Goal: Use online tool/utility: Utilize a website feature to perform a specific function

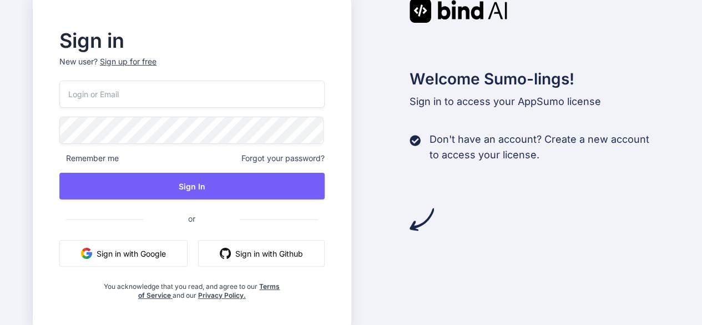
click at [193, 94] on input "email" at bounding box center [191, 93] width 265 height 27
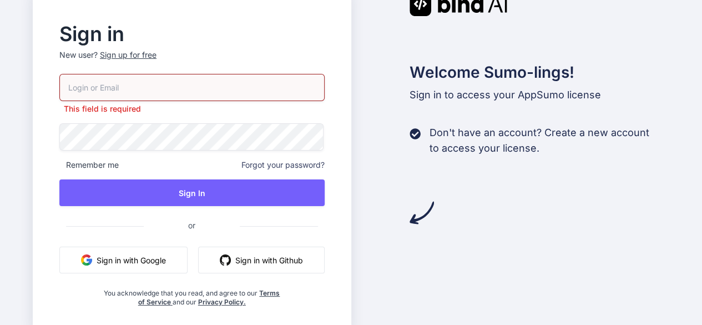
type input "lyriqz@aol.com"
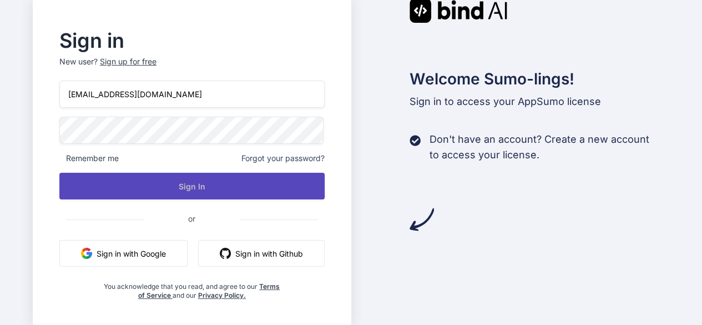
click at [256, 188] on button "Sign In" at bounding box center [191, 186] width 265 height 27
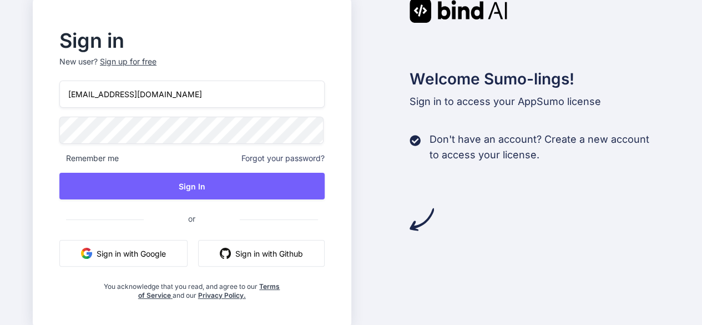
click at [146, 249] on button "Sign in with Google" at bounding box center [123, 253] width 128 height 27
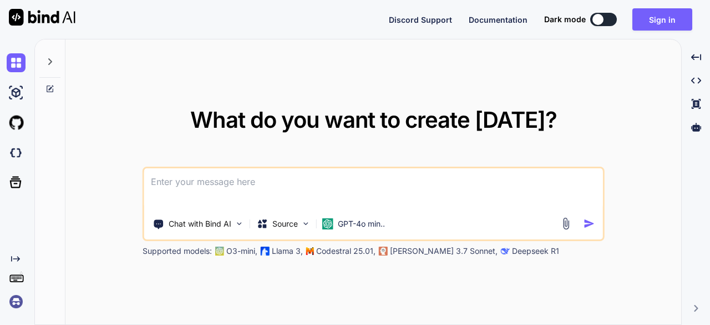
click at [609, 17] on button at bounding box center [603, 19] width 27 height 13
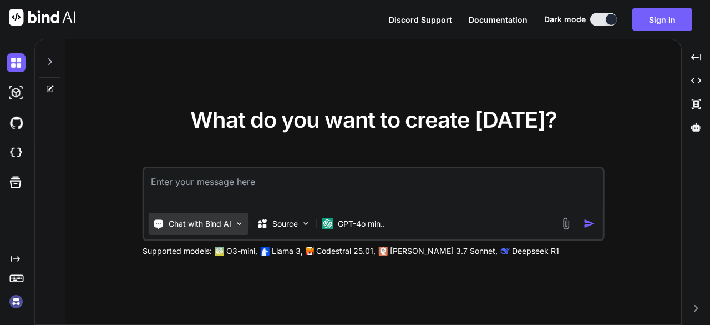
click at [238, 220] on img at bounding box center [239, 223] width 9 height 9
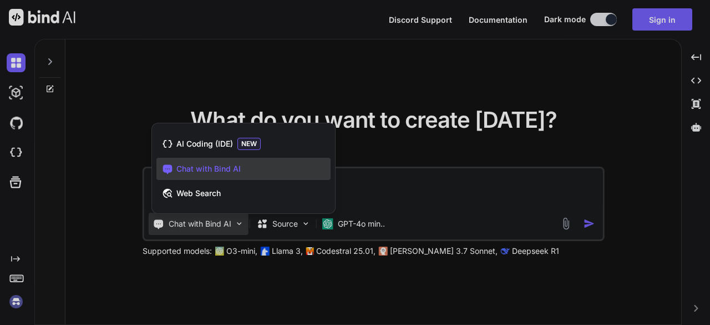
click at [400, 174] on div at bounding box center [355, 162] width 710 height 325
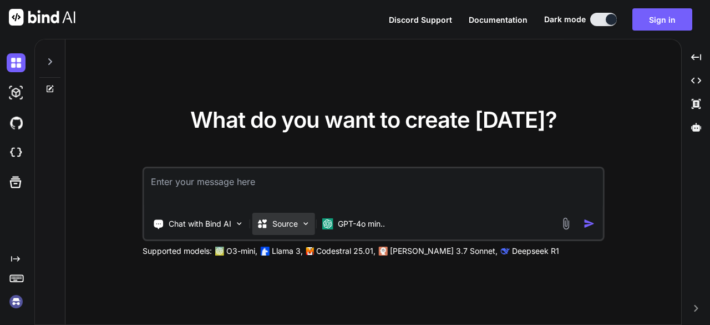
click at [308, 220] on img at bounding box center [305, 223] width 9 height 9
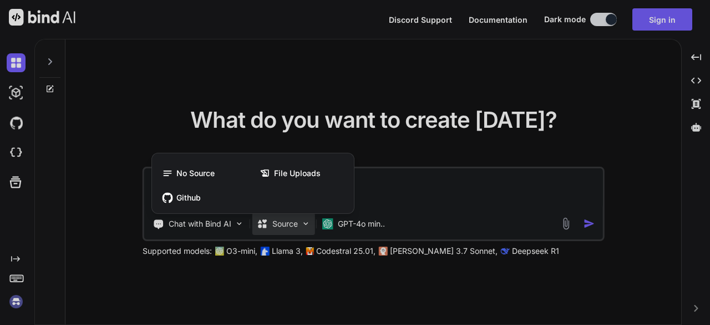
click at [474, 176] on div at bounding box center [355, 162] width 710 height 325
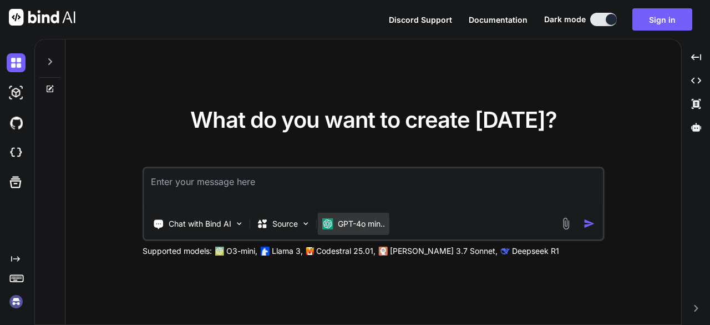
click at [380, 223] on p "GPT-4o min.." at bounding box center [361, 223] width 47 height 11
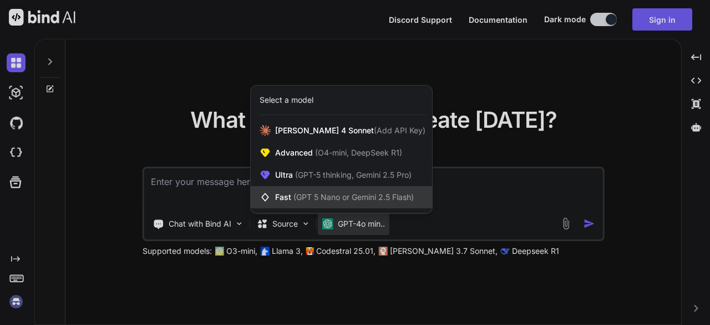
click at [341, 199] on span "(GPT 5 Nano or Gemini 2.5 Flash)" at bounding box center [354, 196] width 120 height 9
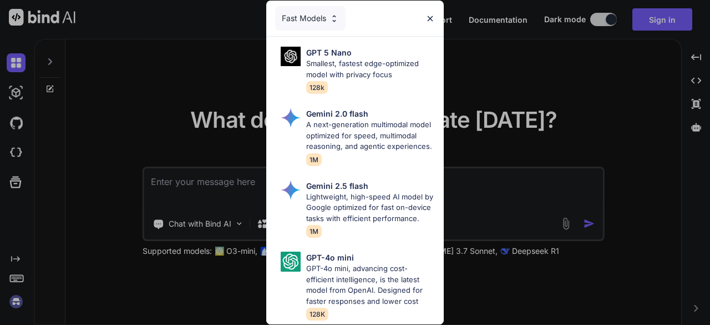
click at [513, 150] on div "Fast Models GPT 5 Nano Smallest, fastest edge-optimized model with privacy focu…" at bounding box center [355, 162] width 710 height 325
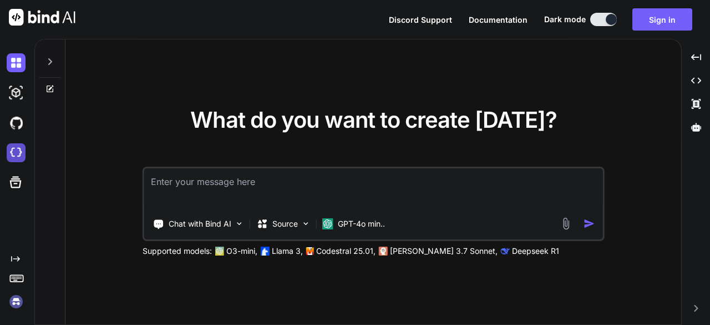
click at [15, 146] on img at bounding box center [16, 152] width 19 height 19
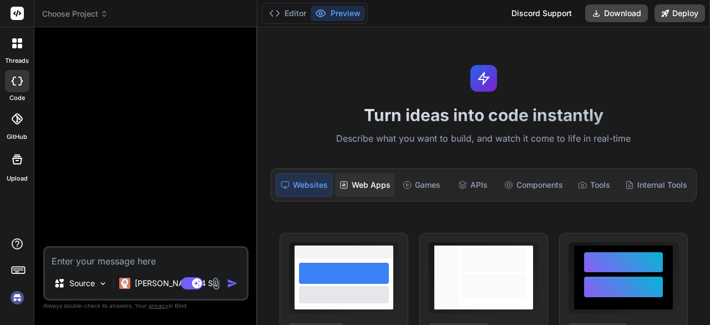
click at [364, 188] on div "Web Apps" at bounding box center [365, 184] width 60 height 23
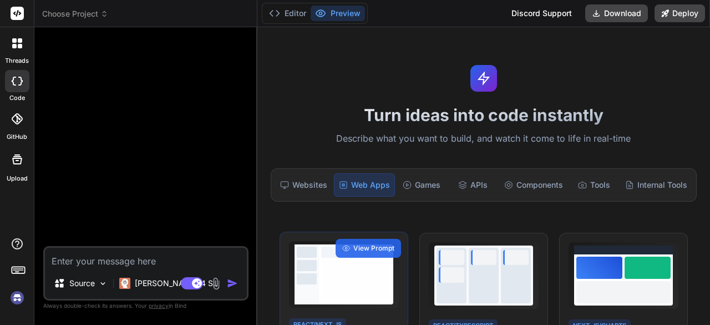
type textarea "x"
